Goal: Task Accomplishment & Management: Complete application form

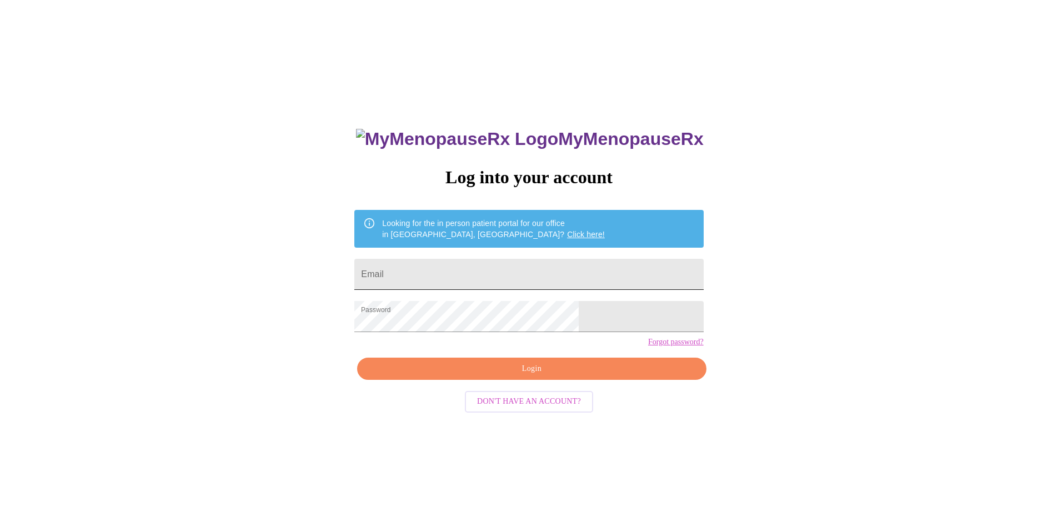
click at [486, 268] on input "Email" at bounding box center [528, 274] width 349 height 31
type input "[EMAIL_ADDRESS][DOMAIN_NAME]"
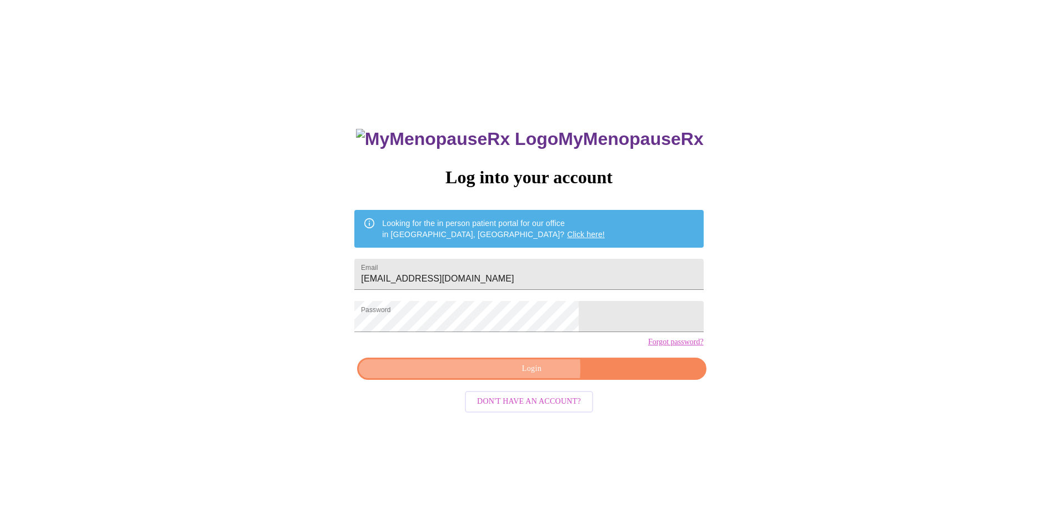
click at [519, 376] on span "Login" at bounding box center [531, 369] width 323 height 14
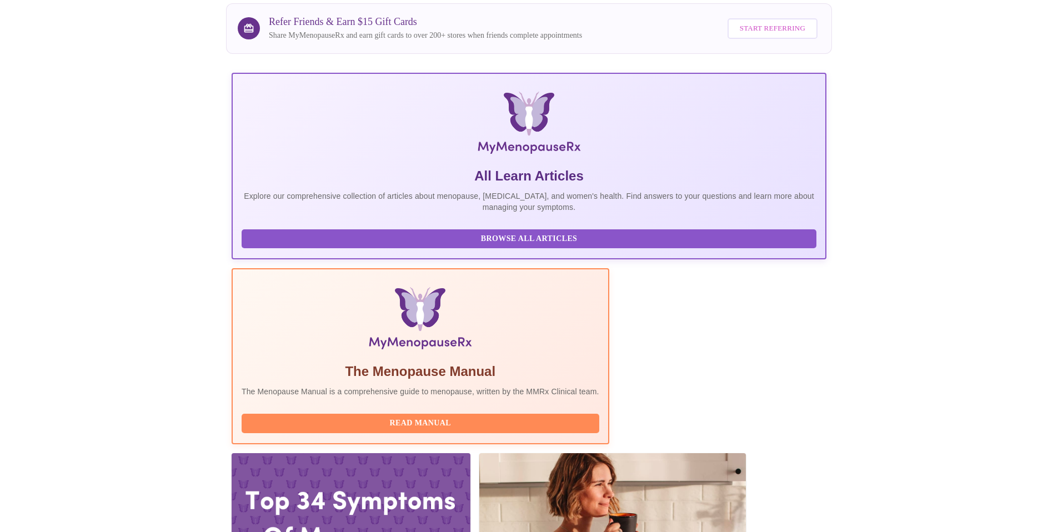
scroll to position [114, 0]
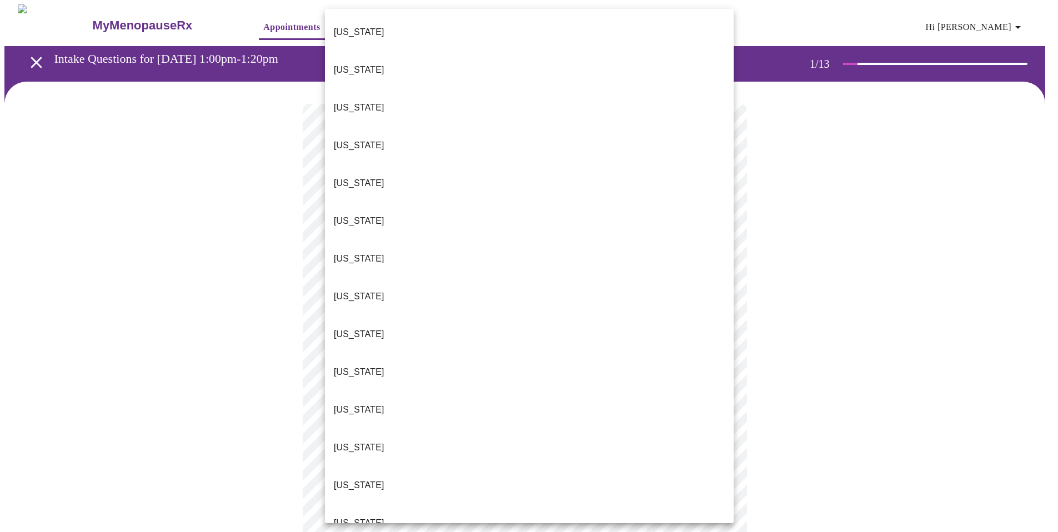
click at [719, 238] on body "MyMenopauseRx Appointments Messaging Labs 1 Uploads Medications Community Refer…" at bounding box center [528, 511] width 1049 height 1015
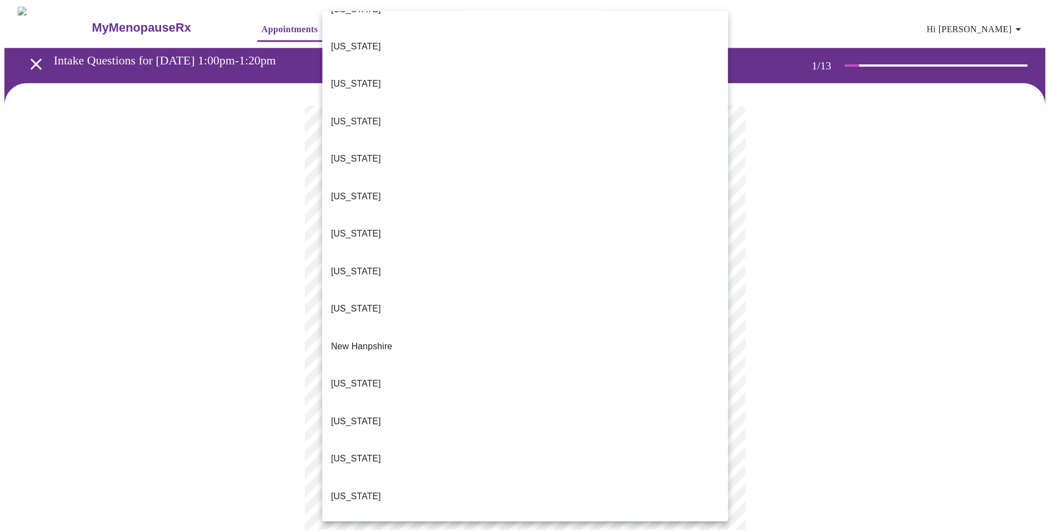
scroll to position [939, 0]
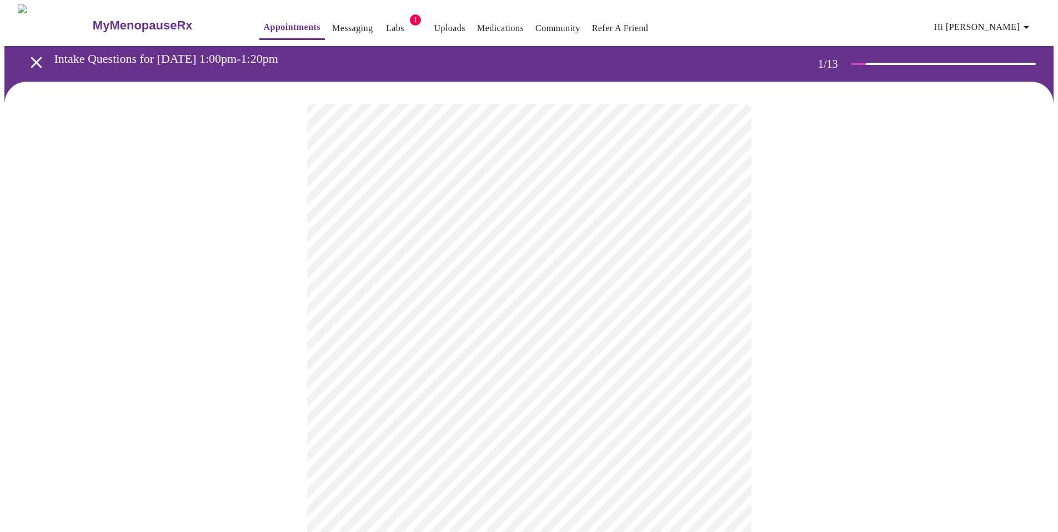
click at [725, 319] on body "MyMenopauseRx Appointments Messaging Labs 1 Uploads Medications Community Refer…" at bounding box center [528, 508] width 1049 height 1008
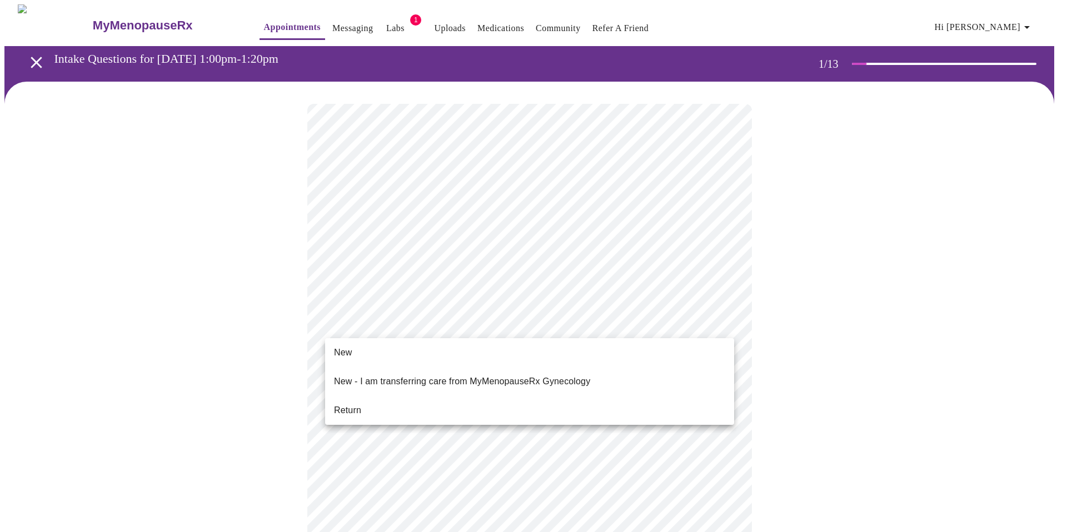
click at [554, 406] on li "Return" at bounding box center [529, 411] width 409 height 20
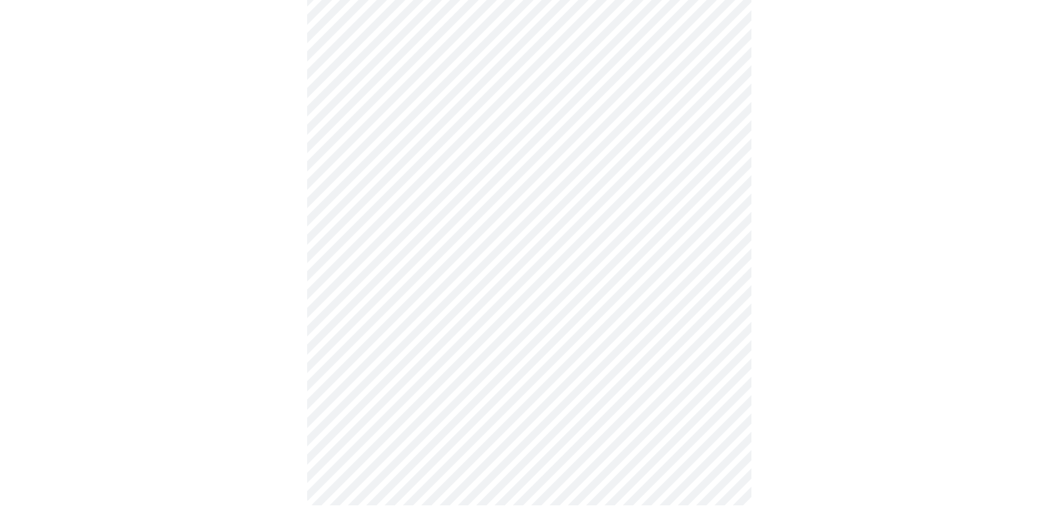
scroll to position [0, 0]
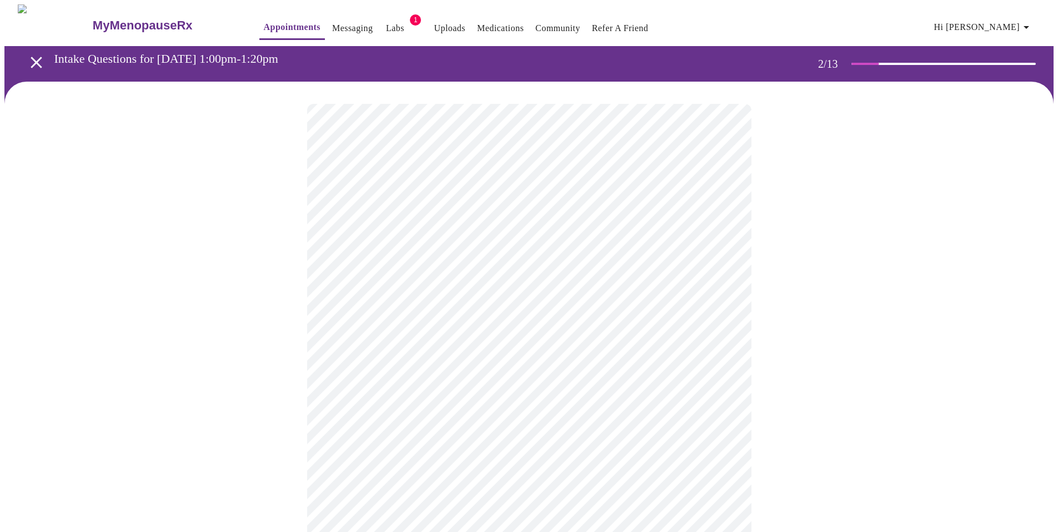
click at [724, 227] on body "MyMenopauseRx Appointments Messaging Labs 1 Uploads Medications Community Refer…" at bounding box center [528, 338] width 1049 height 668
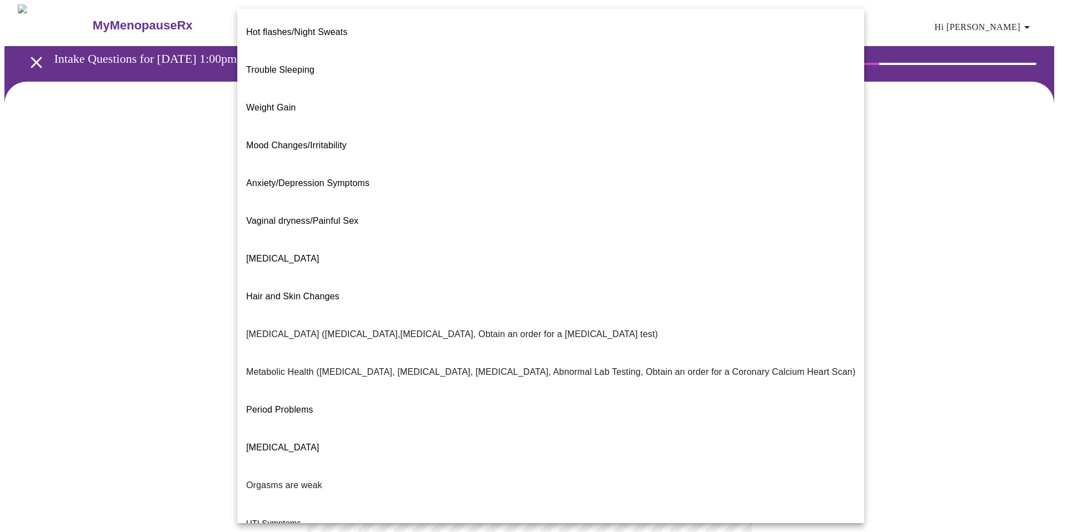
click at [358, 178] on span "Anxiety/Depression Symptoms" at bounding box center [307, 182] width 123 height 9
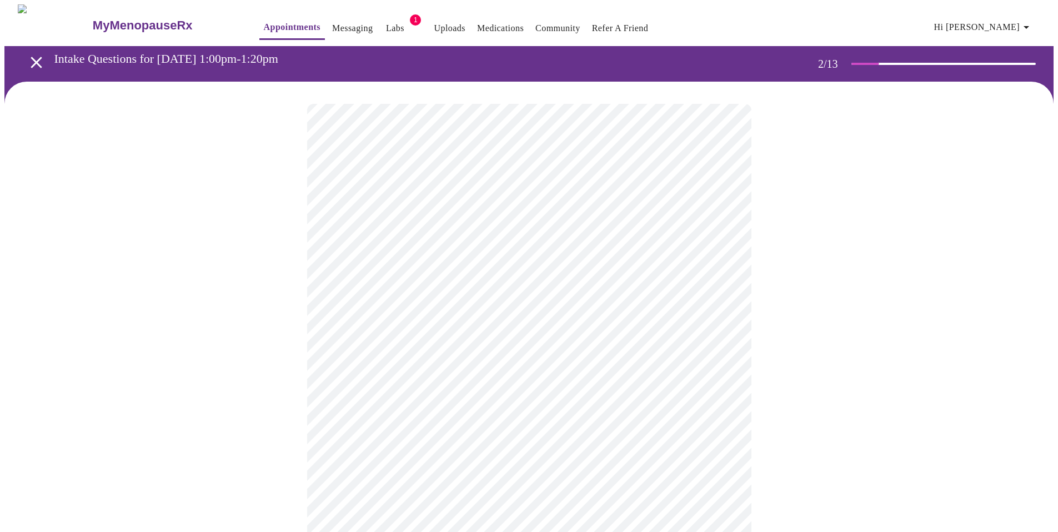
click at [726, 340] on body "MyMenopauseRx Appointments Messaging Labs 1 Uploads Medications Community Refer…" at bounding box center [528, 334] width 1049 height 661
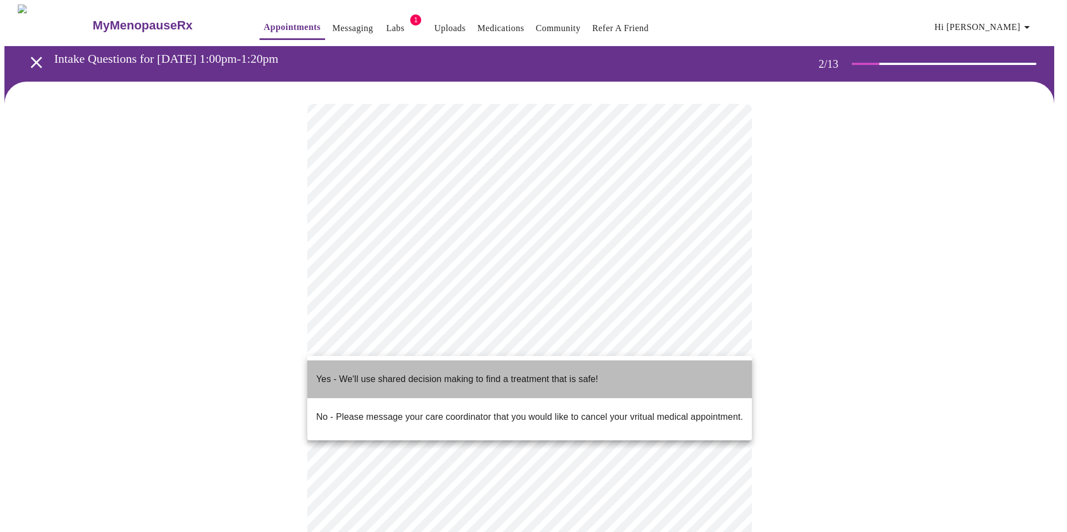
click at [404, 376] on p "Yes - We'll use shared decision making to find a treatment that is safe!" at bounding box center [457, 379] width 282 height 13
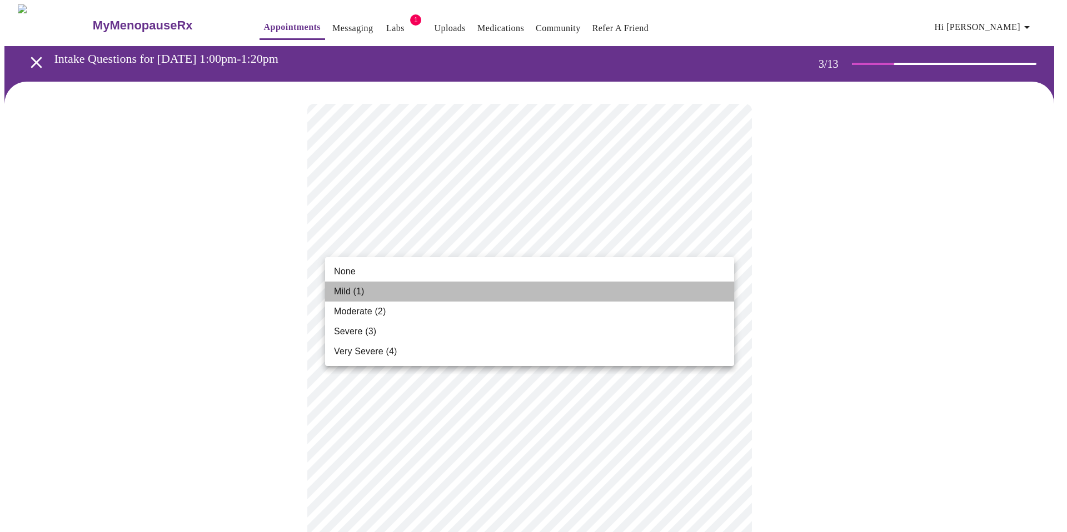
click at [540, 287] on li "Mild (1)" at bounding box center [529, 292] width 409 height 20
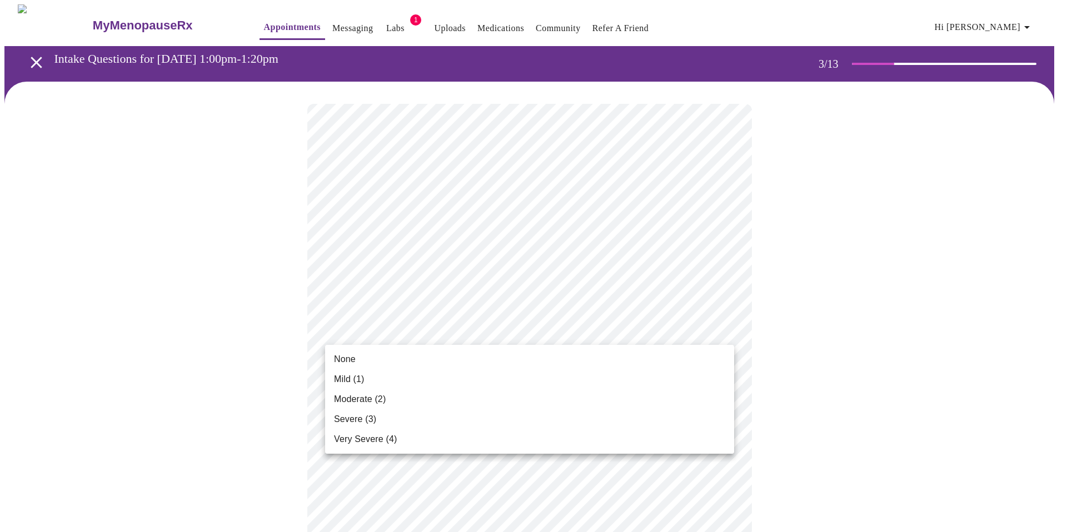
click at [617, 393] on li "Moderate (2)" at bounding box center [529, 399] width 409 height 20
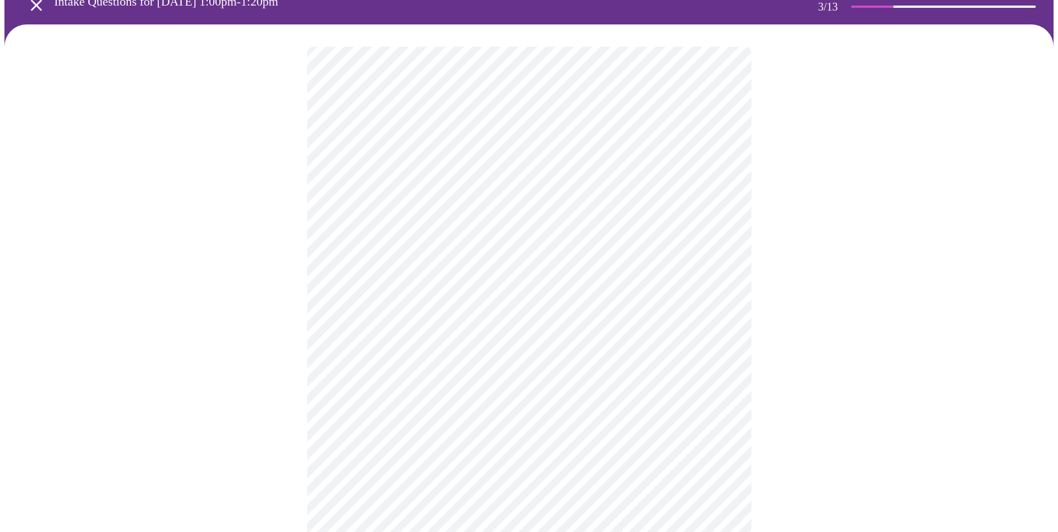
scroll to position [58, 0]
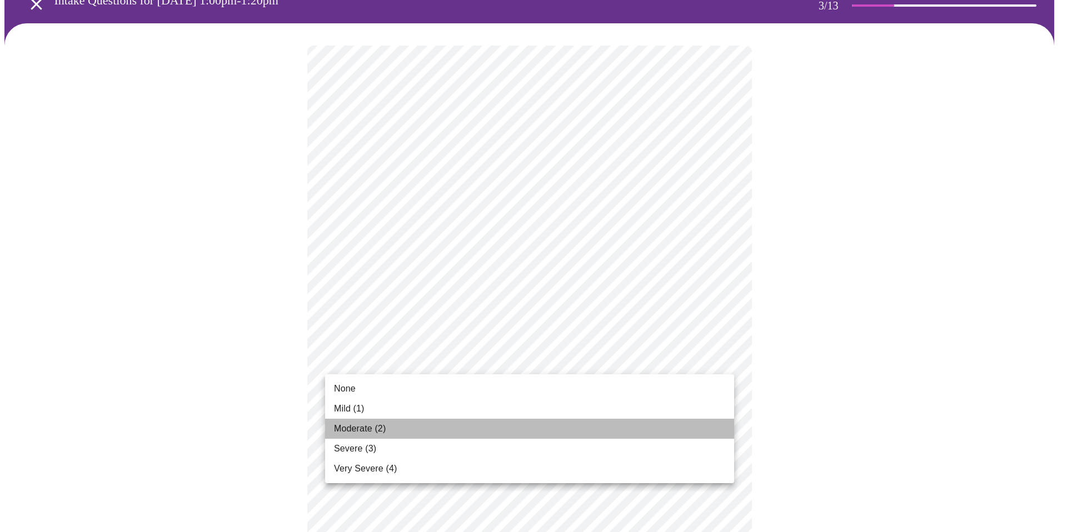
click at [602, 428] on li "Moderate (2)" at bounding box center [529, 429] width 409 height 20
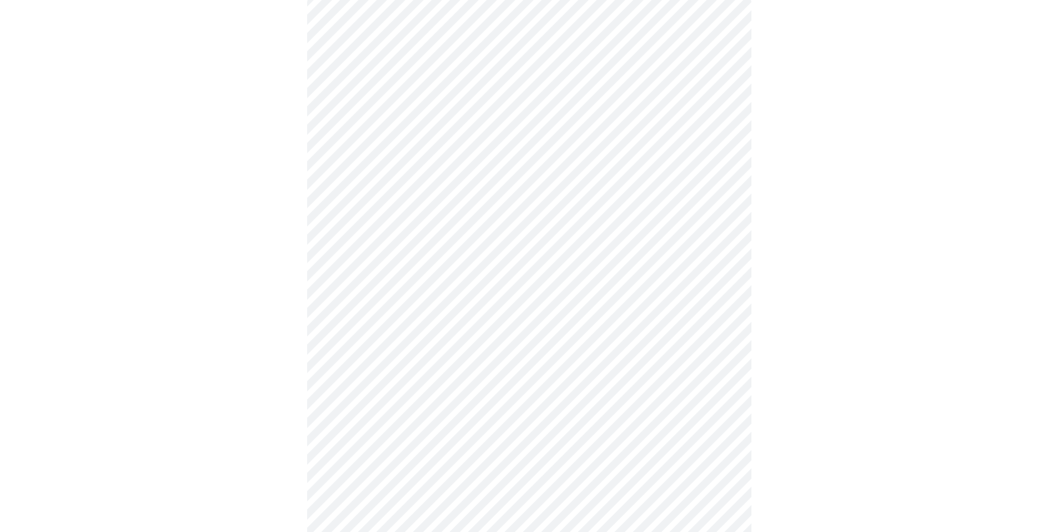
scroll to position [110, 0]
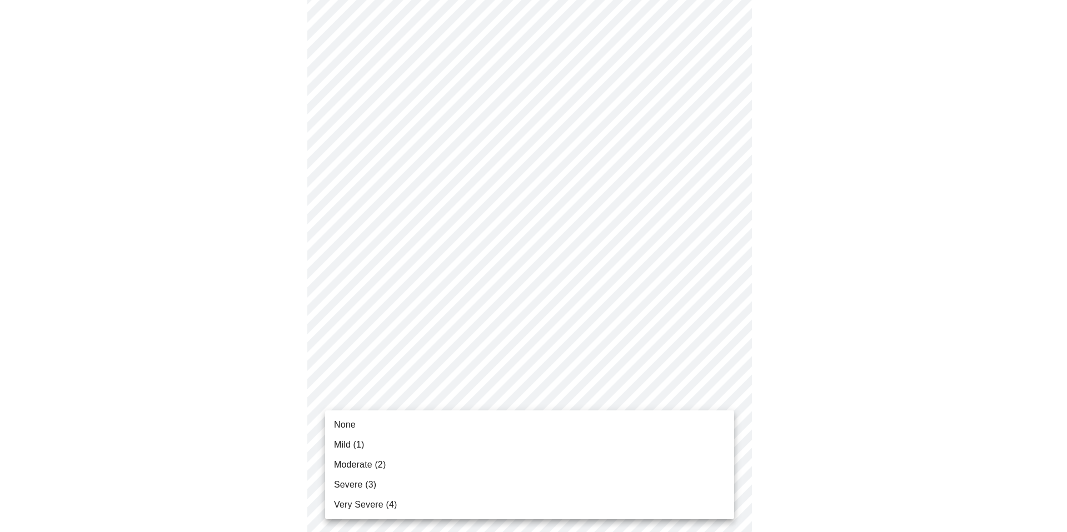
click at [642, 458] on li "Moderate (2)" at bounding box center [529, 465] width 409 height 20
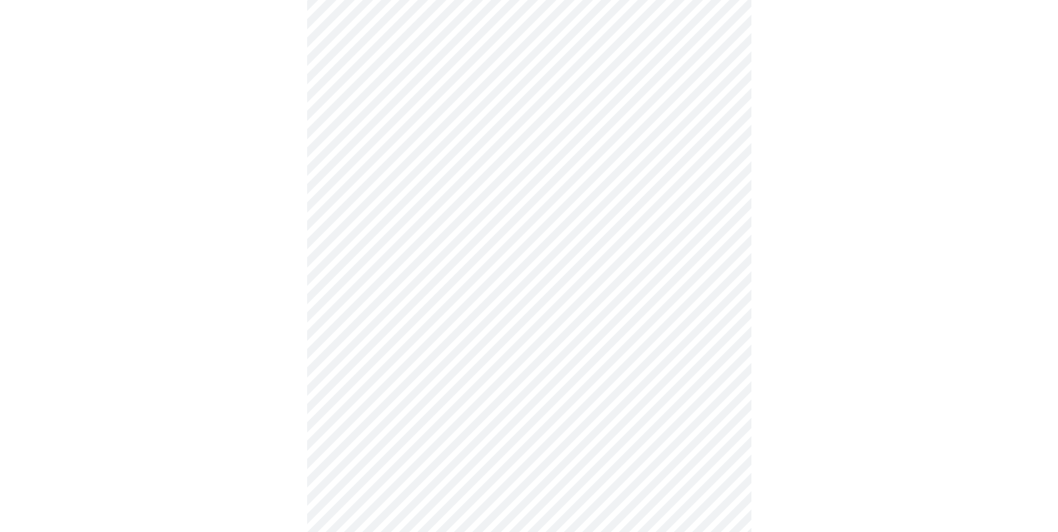
scroll to position [312, 0]
click at [724, 265] on body "MyMenopauseRx Appointments Messaging Labs 1 Uploads Medications Community Refer…" at bounding box center [528, 399] width 1049 height 1415
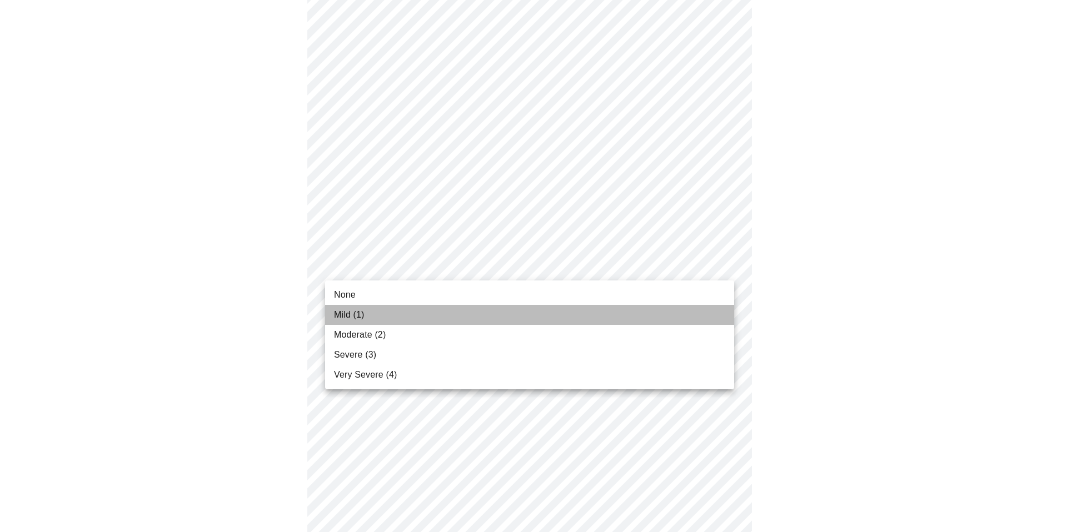
click at [643, 311] on li "Mild (1)" at bounding box center [529, 315] width 409 height 20
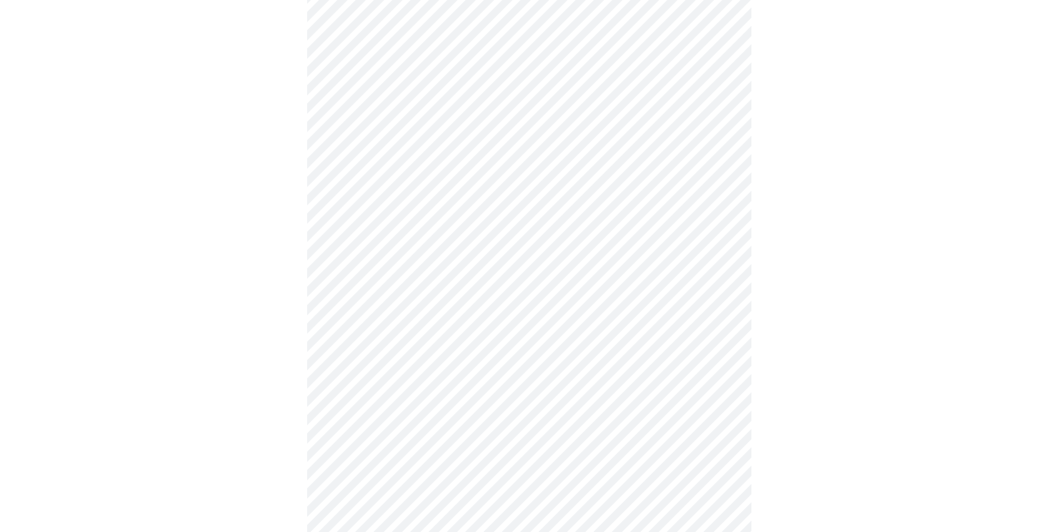
click at [723, 335] on body "MyMenopauseRx Appointments Messaging Labs 1 Uploads Medications Community Refer…" at bounding box center [528, 392] width 1049 height 1400
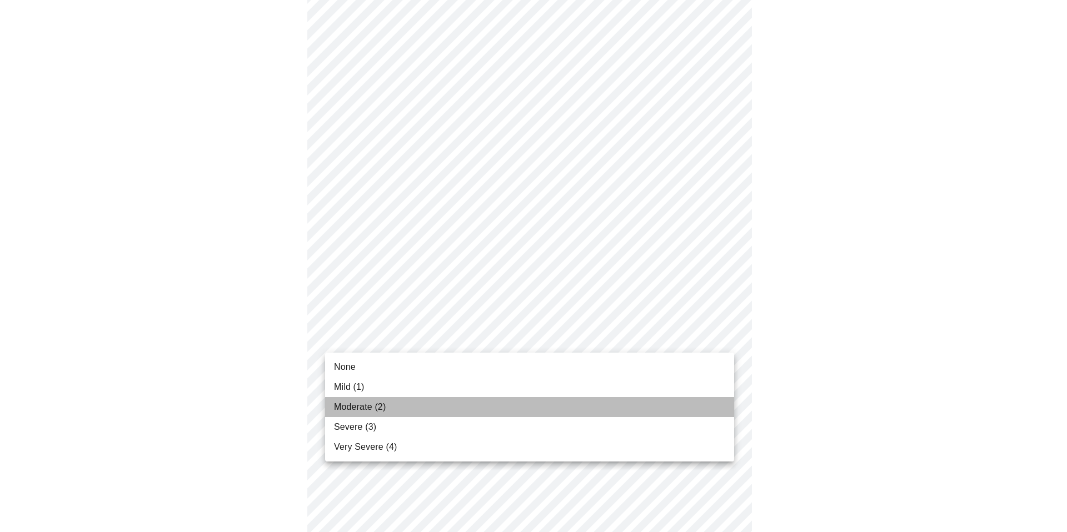
click at [700, 404] on li "Moderate (2)" at bounding box center [529, 407] width 409 height 20
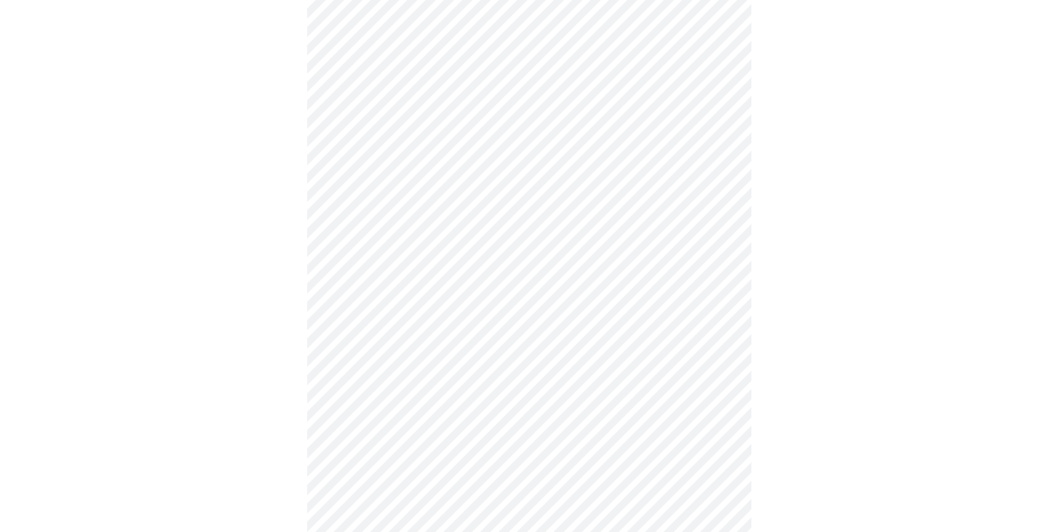
scroll to position [353, 0]
click at [722, 382] on body "MyMenopauseRx Appointments Messaging Labs 1 Uploads Medications Community Refer…" at bounding box center [528, 343] width 1049 height 1384
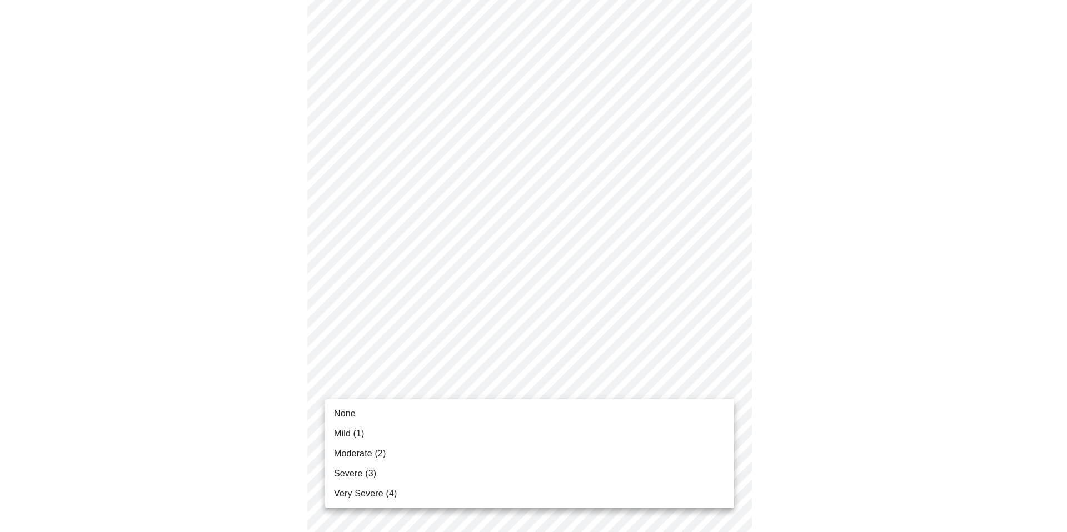
click at [633, 448] on li "Moderate (2)" at bounding box center [529, 454] width 409 height 20
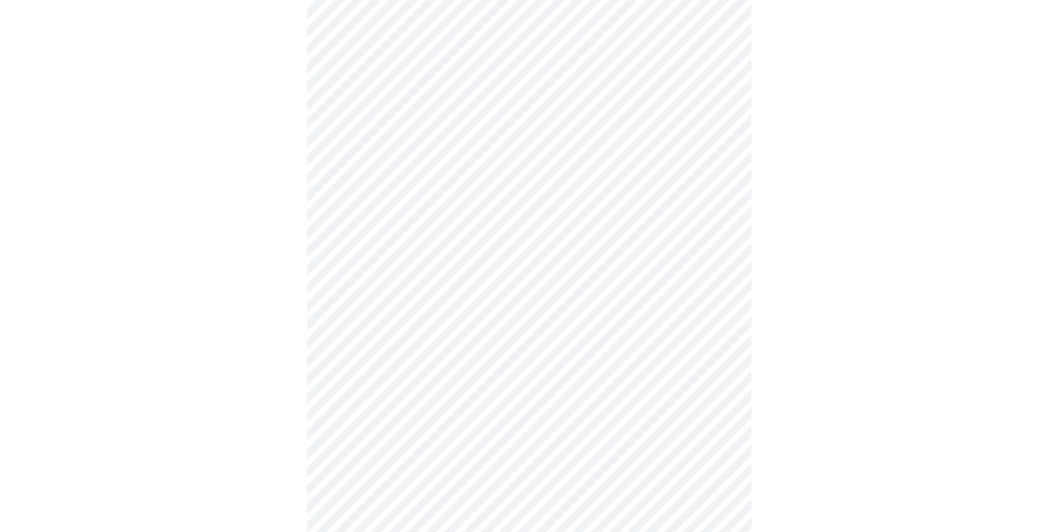
scroll to position [414, 0]
click at [723, 411] on body "MyMenopauseRx Appointments Messaging Labs 1 Uploads Medications Community Refer…" at bounding box center [533, 275] width 1058 height 1369
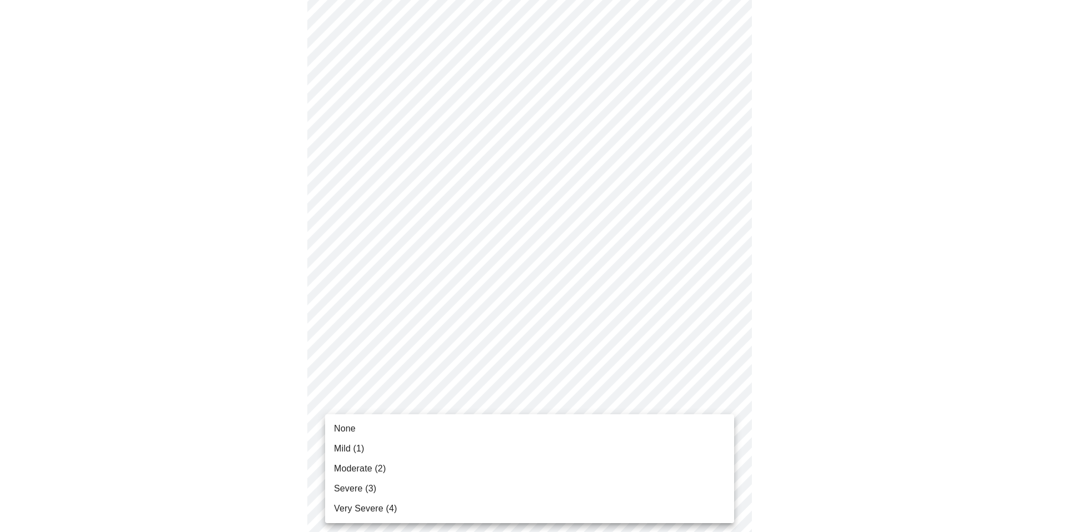
click at [703, 479] on li "Severe (3)" at bounding box center [529, 489] width 409 height 20
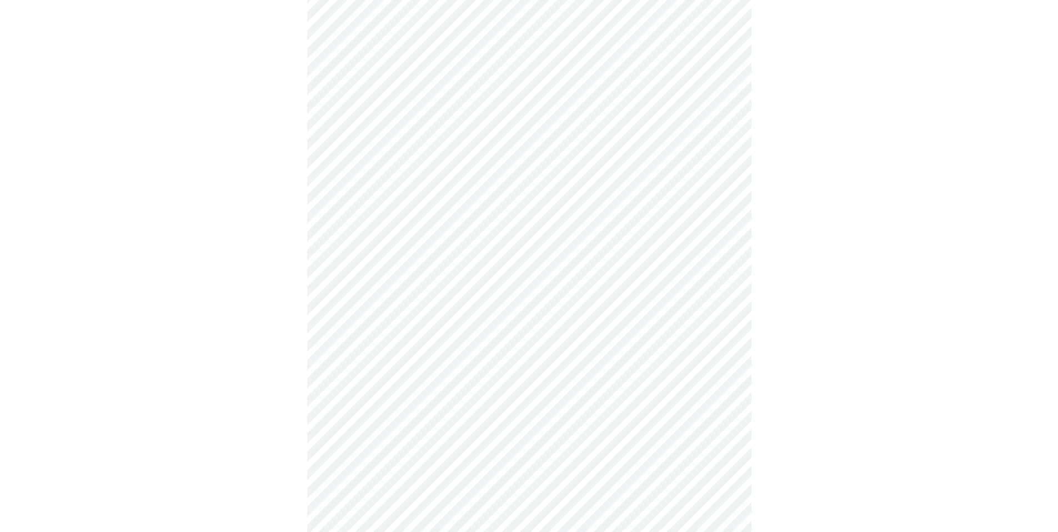
scroll to position [528, 0]
click at [723, 383] on body "MyMenopauseRx Appointments Messaging Labs 1 Uploads Medications Community Refer…" at bounding box center [528, 153] width 1049 height 1353
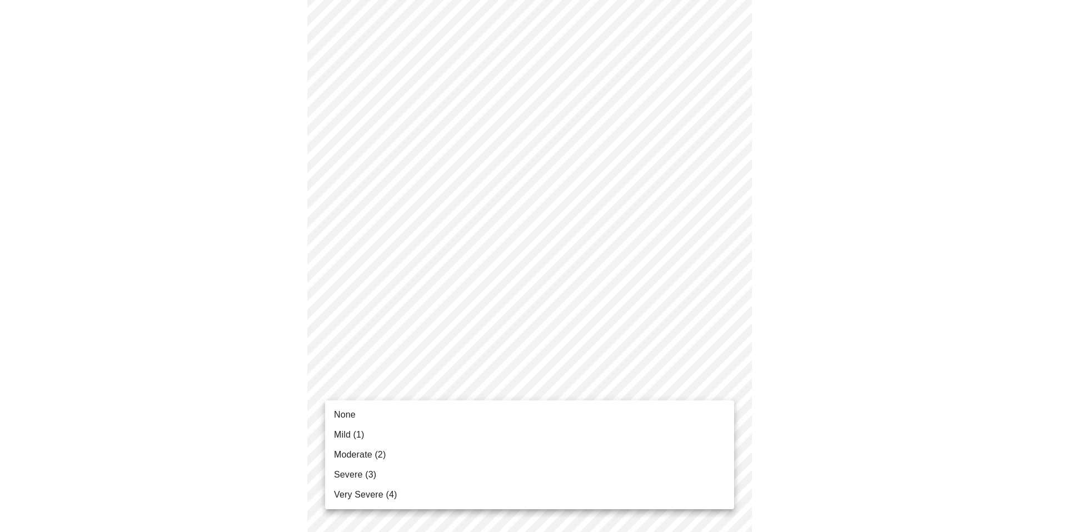
click at [629, 410] on li "None" at bounding box center [529, 415] width 409 height 20
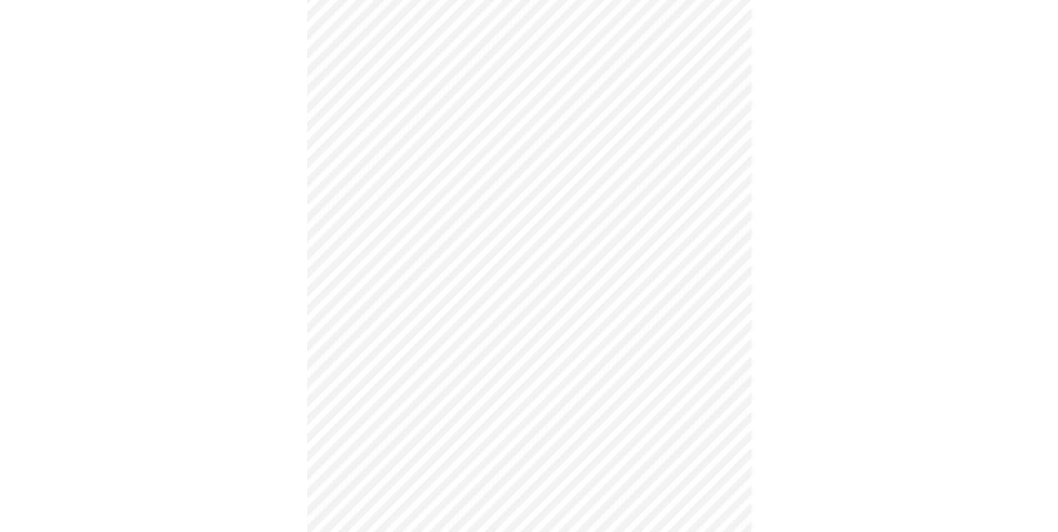
scroll to position [632, 0]
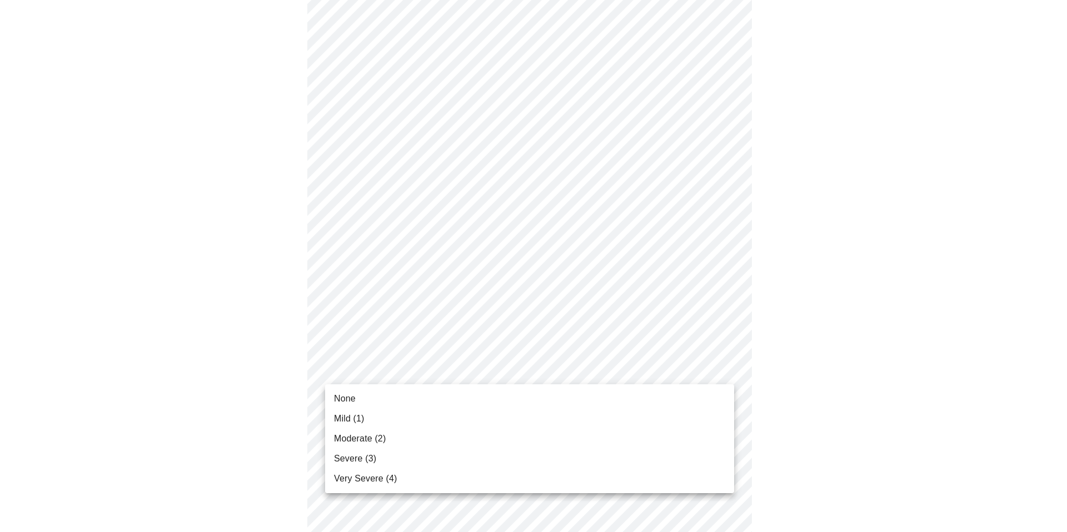
click at [724, 368] on body "MyMenopauseRx Appointments Messaging Labs 1 Uploads Medications Community Refer…" at bounding box center [533, 42] width 1058 height 1338
click at [668, 416] on li "Mild (1)" at bounding box center [529, 419] width 409 height 20
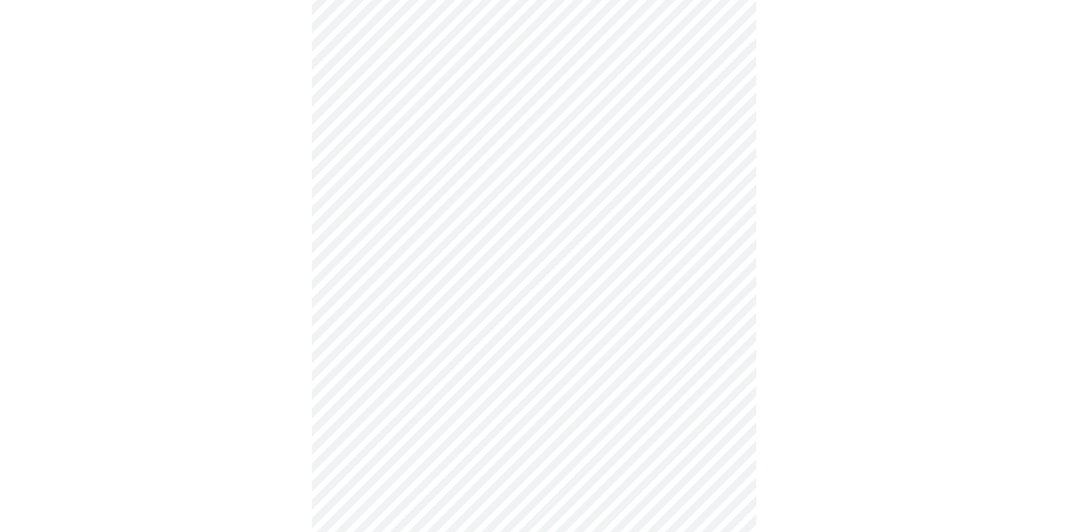
scroll to position [790, 0]
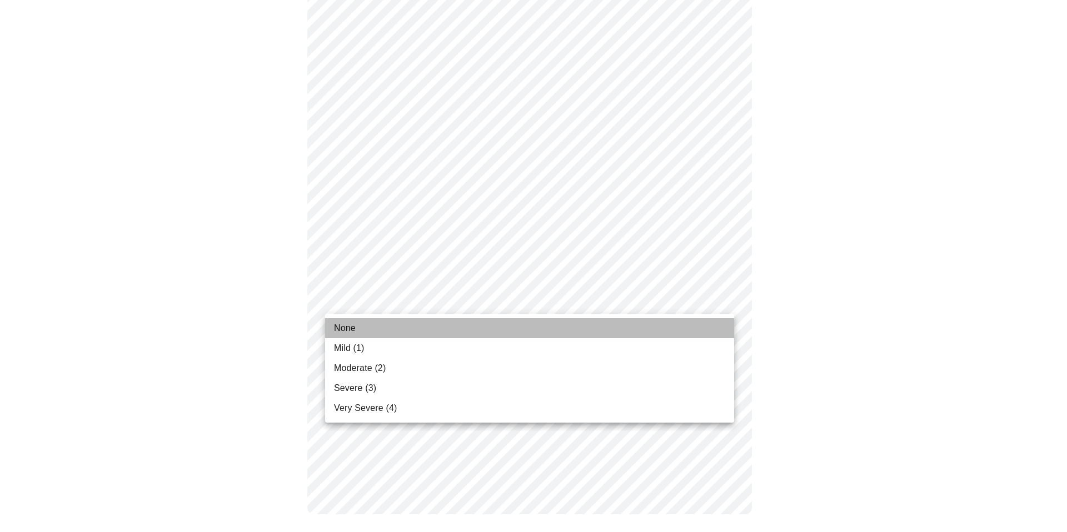
click at [644, 322] on li "None" at bounding box center [529, 328] width 409 height 20
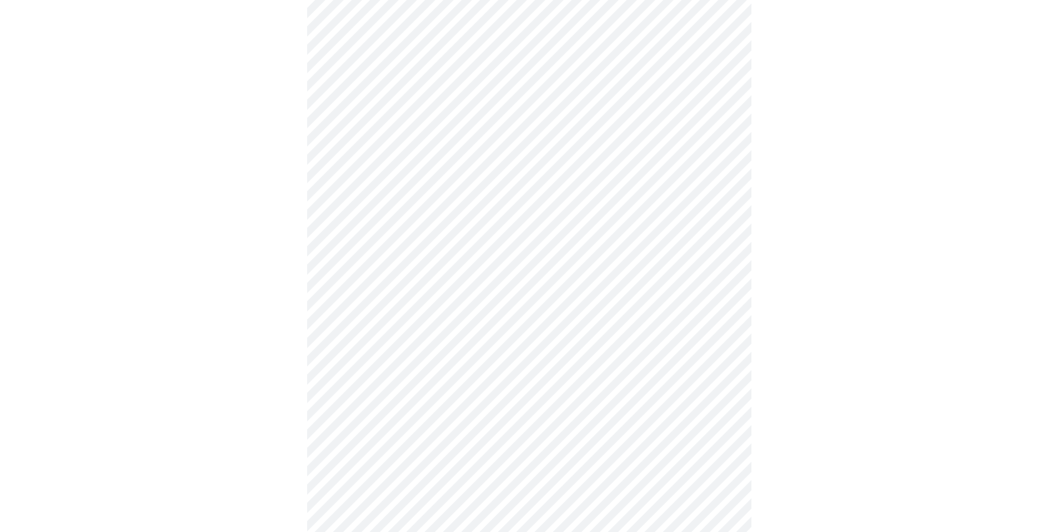
scroll to position [309, 0]
click at [723, 366] on body "MyMenopauseRx Appointments Messaging Labs 1 Uploads Medications Community Refer…" at bounding box center [528, 243] width 1049 height 1097
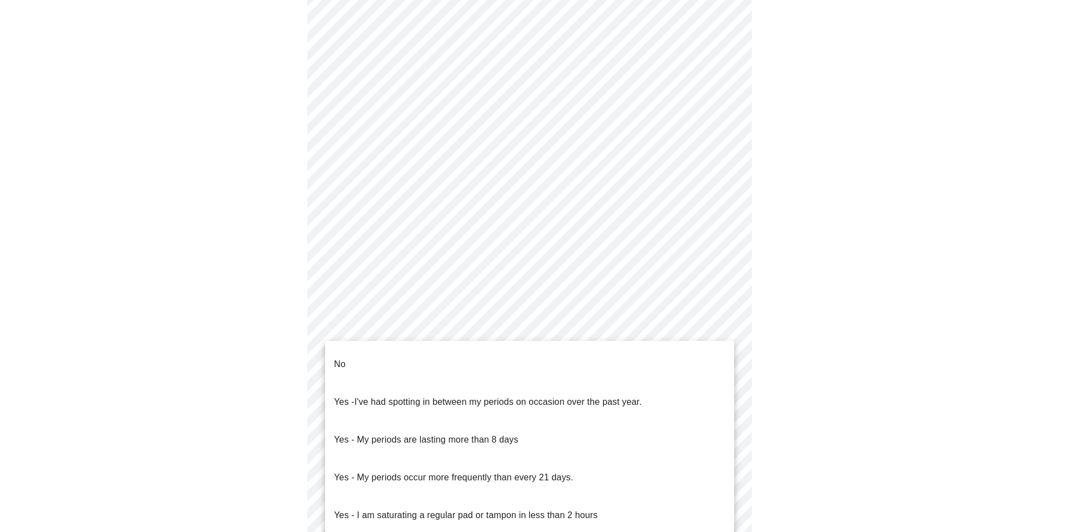
click at [526, 362] on li "No" at bounding box center [529, 365] width 409 height 38
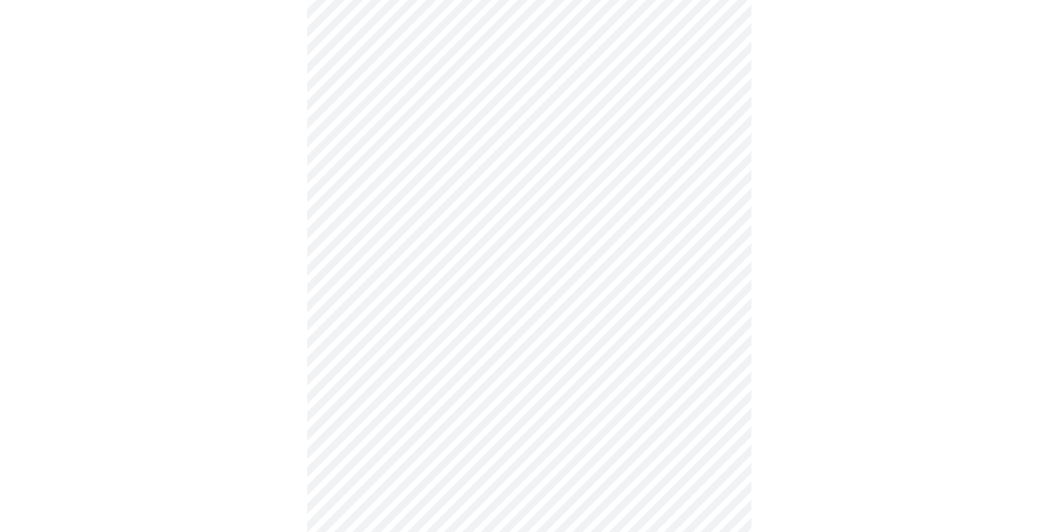
scroll to position [393, 0]
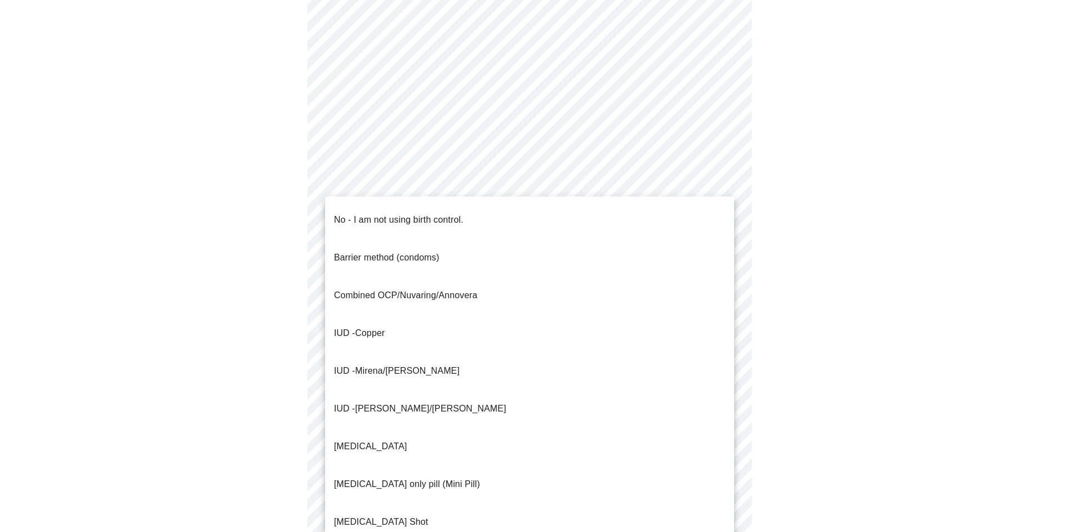
click at [719, 363] on body "MyMenopauseRx Appointments Messaging Labs 1 Uploads Medications Community Refer…" at bounding box center [533, 157] width 1058 height 1090
click at [579, 225] on li "No - I am not using birth control." at bounding box center [529, 220] width 409 height 38
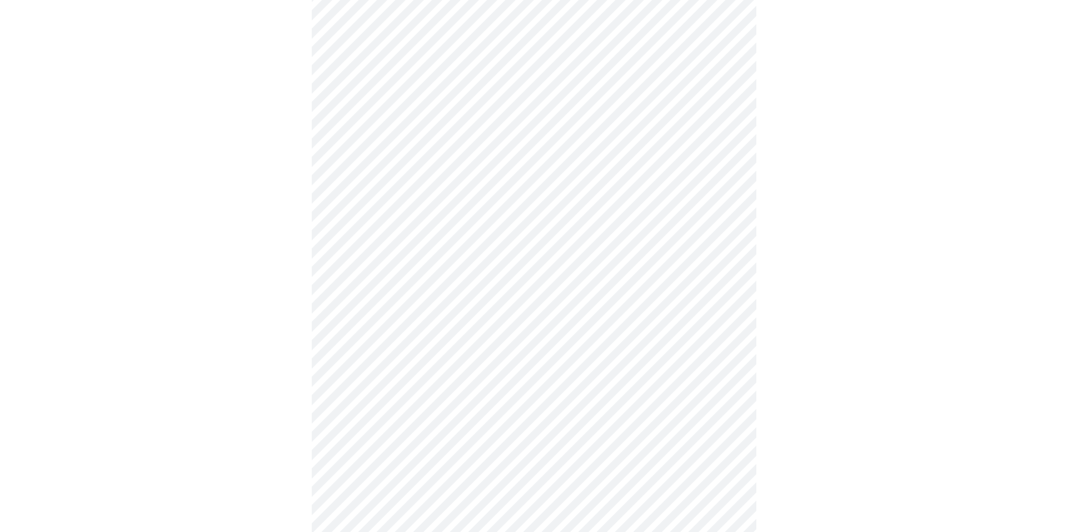
scroll to position [548, 0]
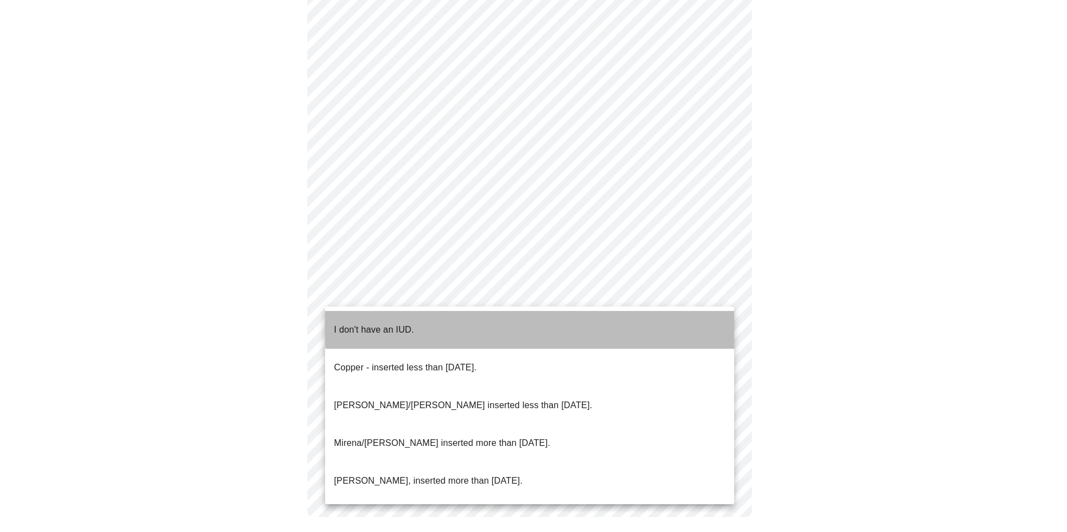
click at [667, 317] on li "I don't have an IUD." at bounding box center [529, 330] width 409 height 38
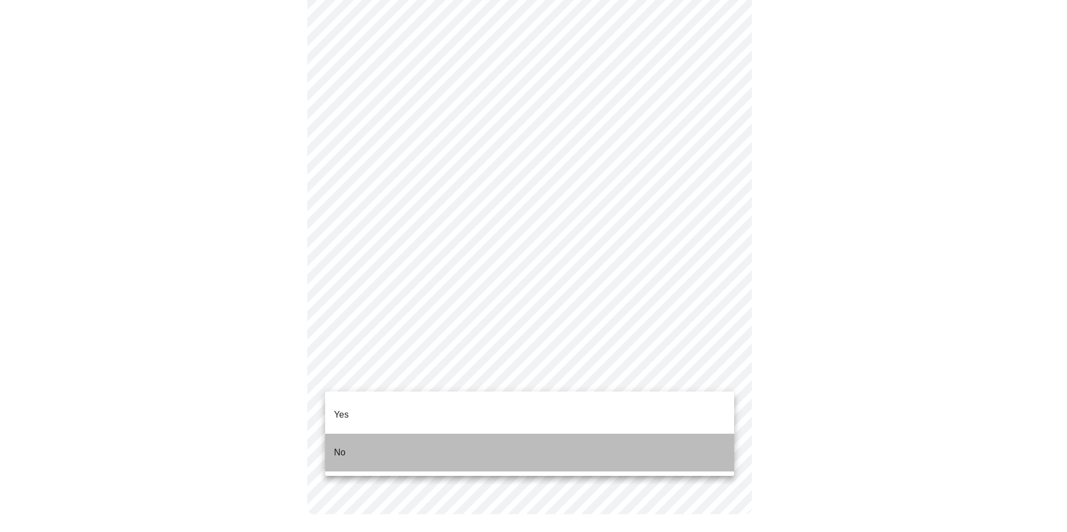
click at [651, 437] on li "No" at bounding box center [529, 453] width 409 height 38
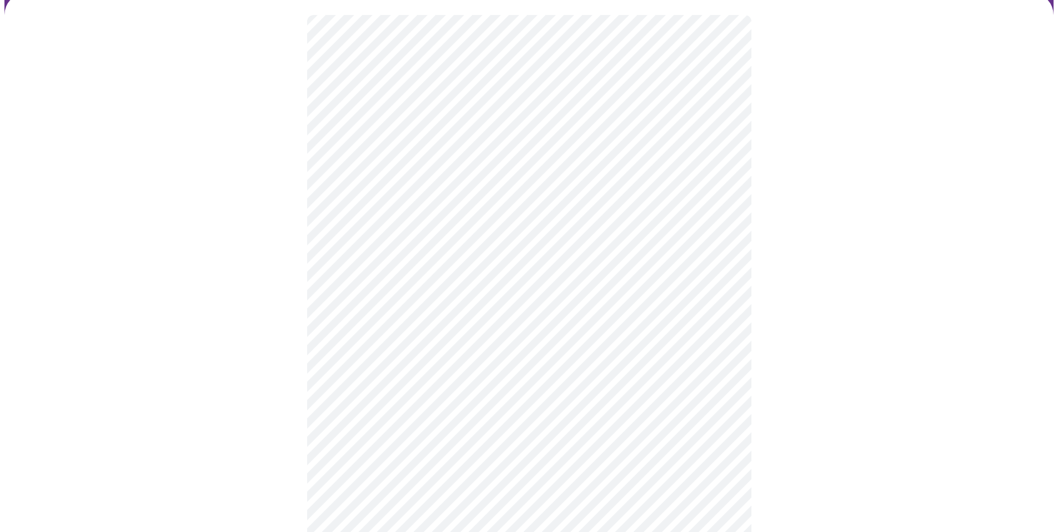
scroll to position [122, 0]
click at [722, 263] on body "MyMenopauseRx Appointments Messaging Labs 1 Uploads Medications Community Refer…" at bounding box center [528, 293] width 1049 height 821
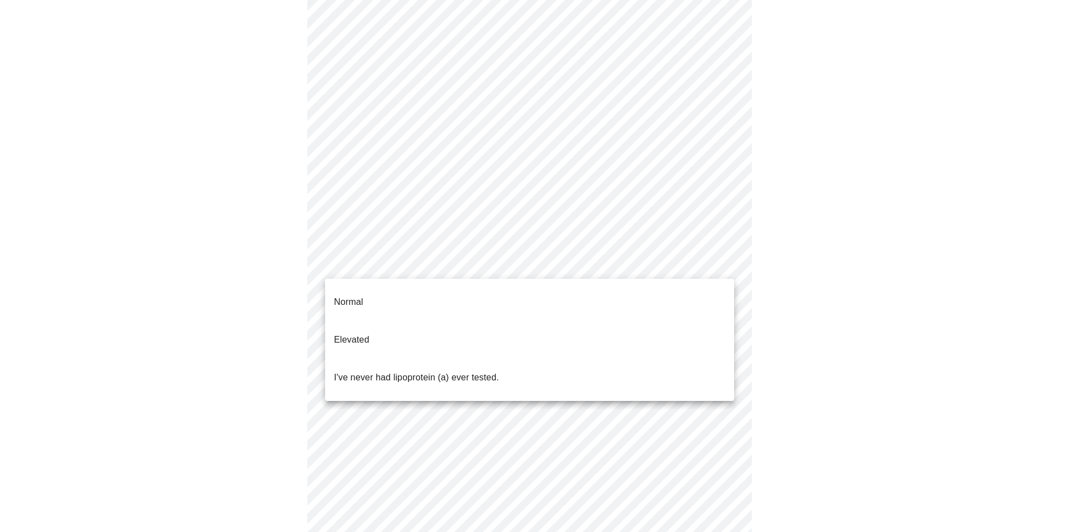
click at [754, 257] on div at bounding box center [533, 266] width 1067 height 532
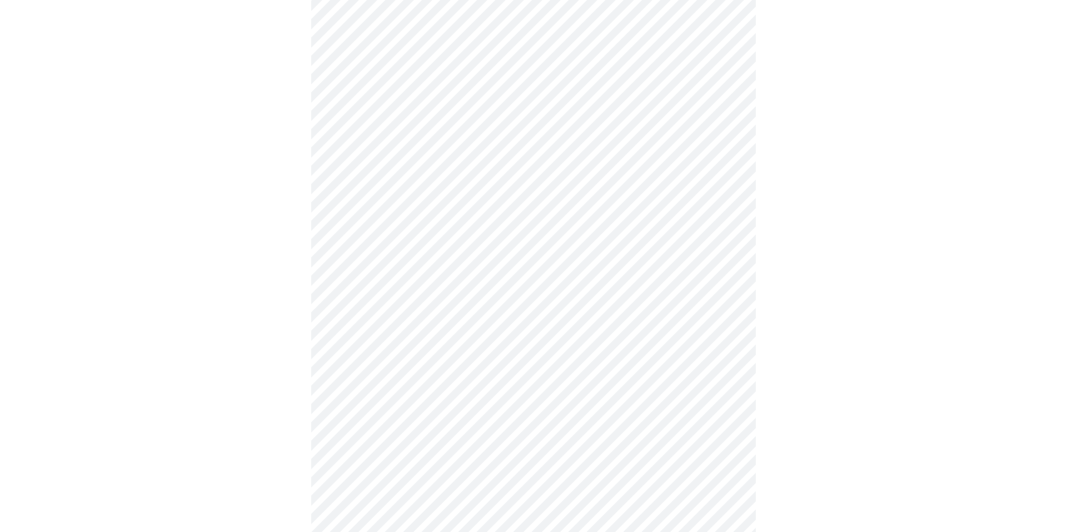
click at [721, 262] on body "MyMenopauseRx Appointments Messaging Labs 1 Uploads Medications Community Refer…" at bounding box center [533, 293] width 1058 height 821
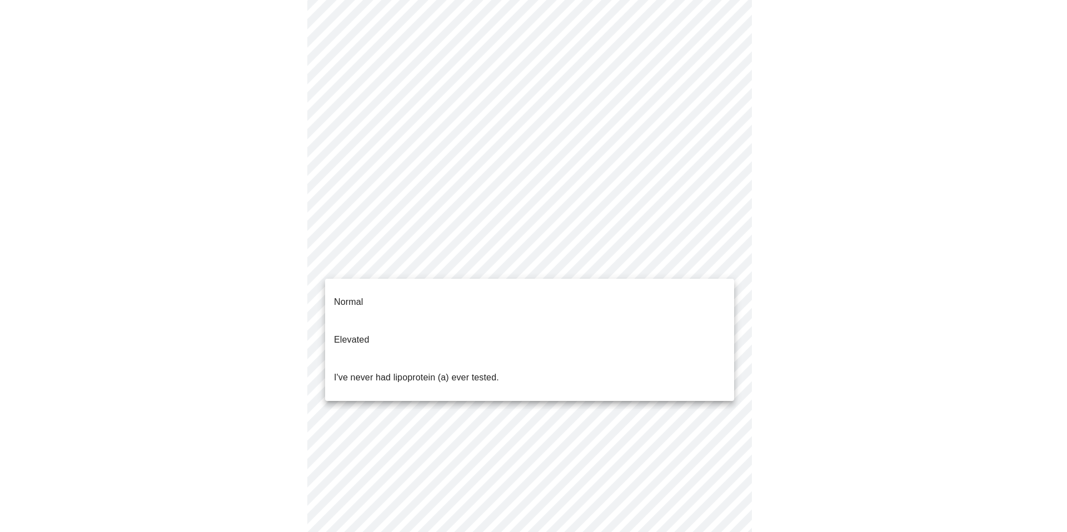
click at [676, 292] on li "Normal" at bounding box center [529, 302] width 409 height 38
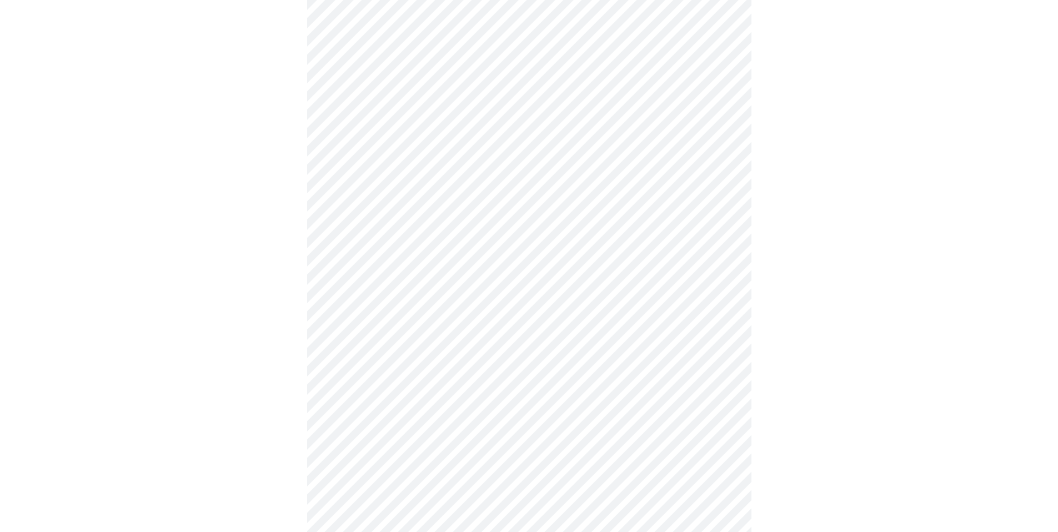
scroll to position [2905, 0]
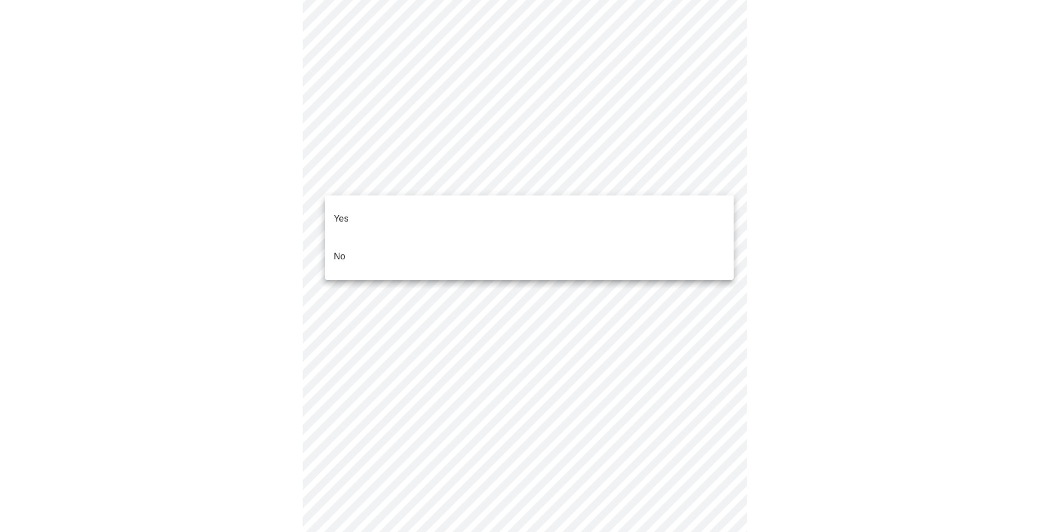
click at [657, 238] on li "No" at bounding box center [529, 257] width 409 height 38
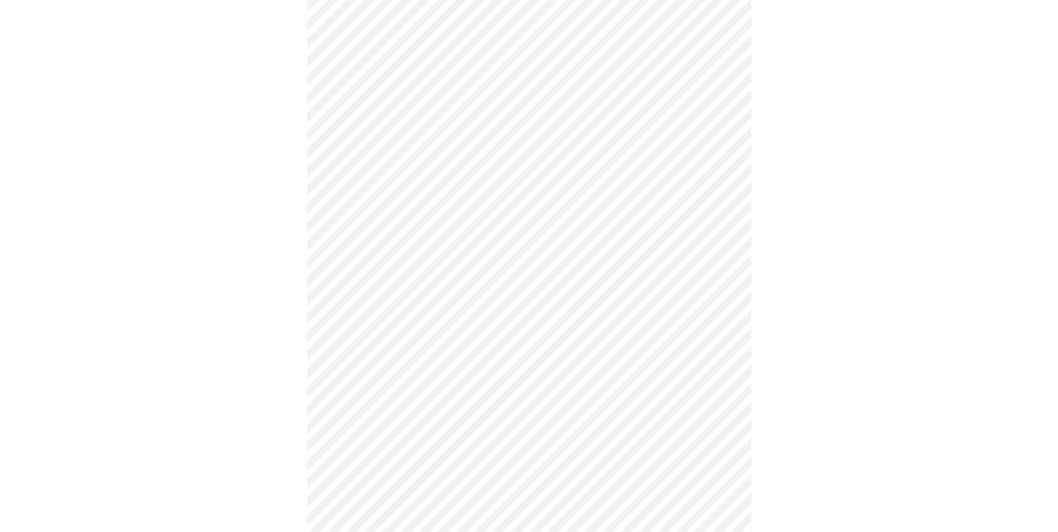
scroll to position [769, 0]
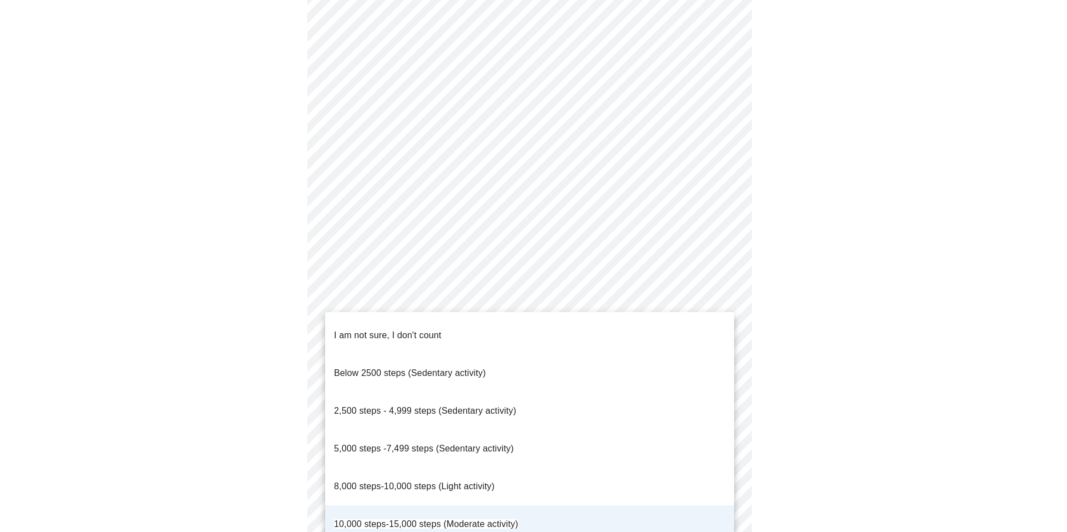
click at [538, 468] on li "8,000 steps-10,000 steps (Light activity)" at bounding box center [529, 487] width 409 height 38
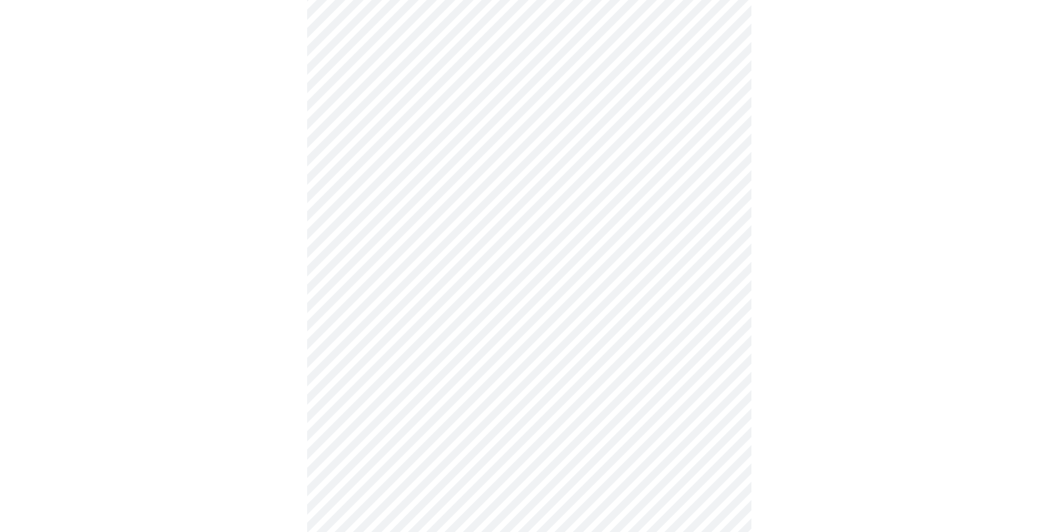
scroll to position [0, 0]
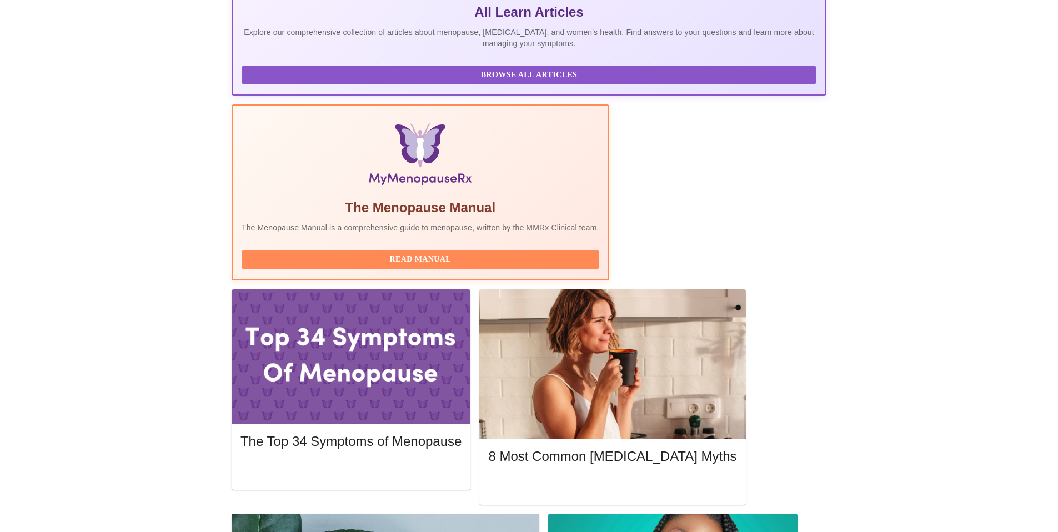
scroll to position [253, 0]
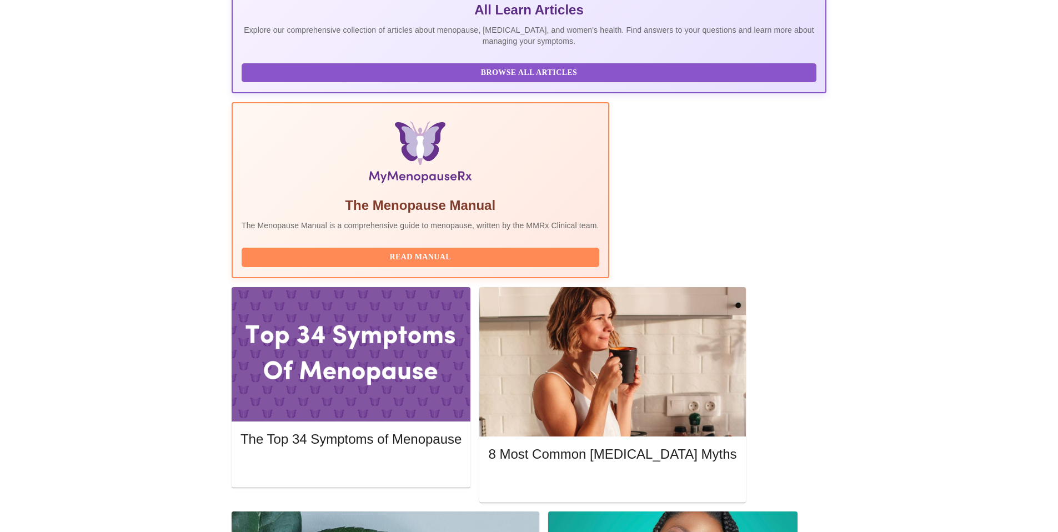
drag, startPoint x: 432, startPoint y: 377, endPoint x: 628, endPoint y: 374, distance: 196.1
copy span "[PERSON_NAME] WHNP-BC, FNP-C"
drag, startPoint x: 528, startPoint y: 378, endPoint x: 579, endPoint y: 373, distance: 50.7
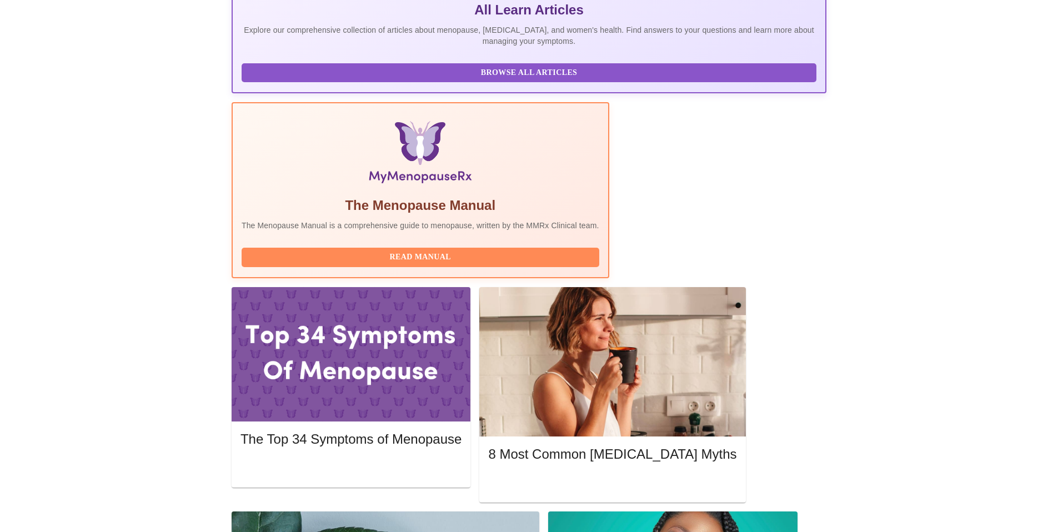
copy span "WHNP-[GEOGRAPHIC_DATA]"
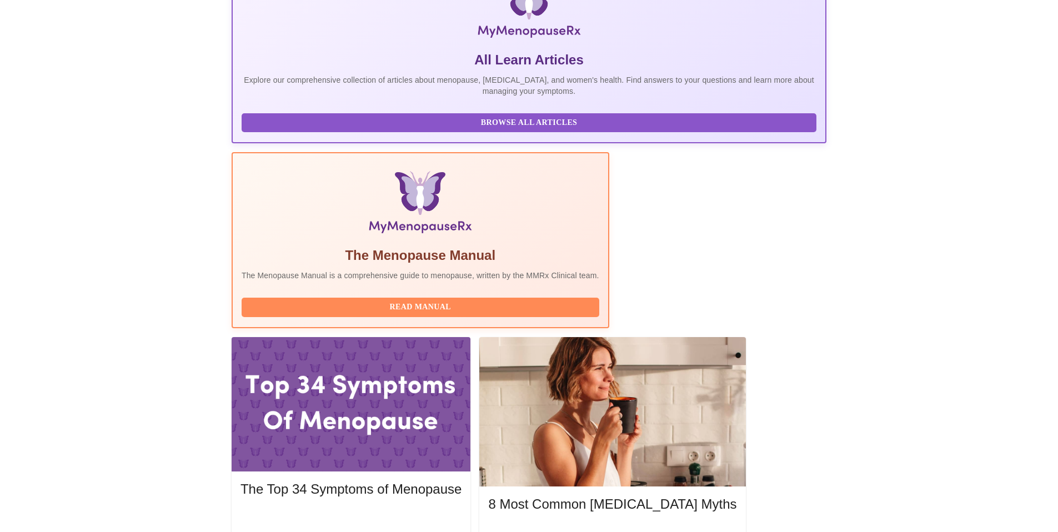
scroll to position [0, 0]
